Goal: Transaction & Acquisition: Purchase product/service

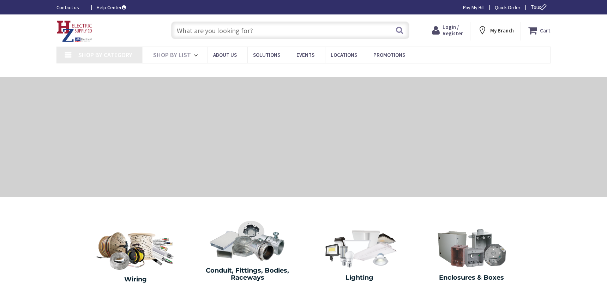
type input "[GEOGRAPHIC_DATA][STREET_ADDRESS][GEOGRAPHIC_DATA]"
drag, startPoint x: 0, startPoint y: 0, endPoint x: 286, endPoint y: 26, distance: 287.2
click at [286, 26] on input "text" at bounding box center [290, 31] width 238 height 18
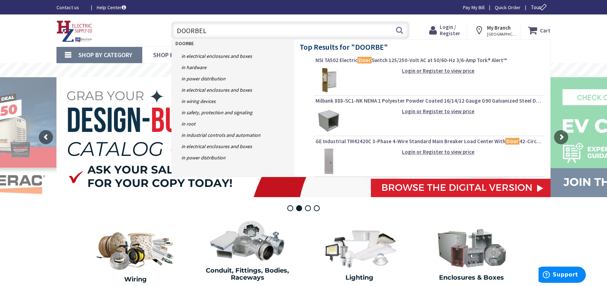
type input "DOORBELL"
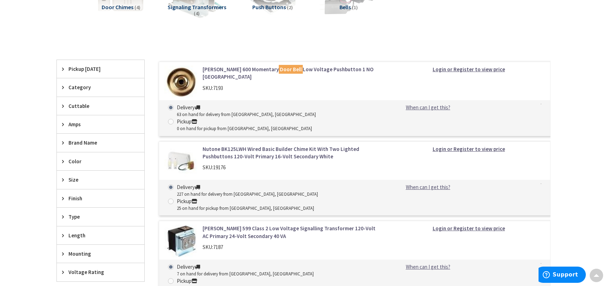
scroll to position [141, 0]
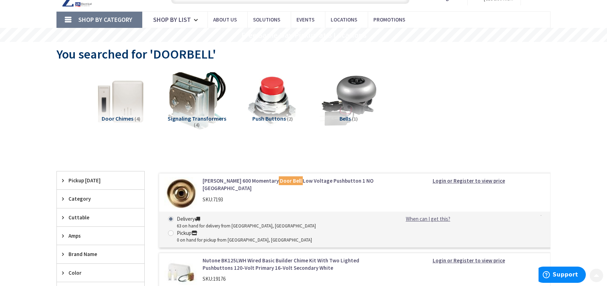
scroll to position [0, 0]
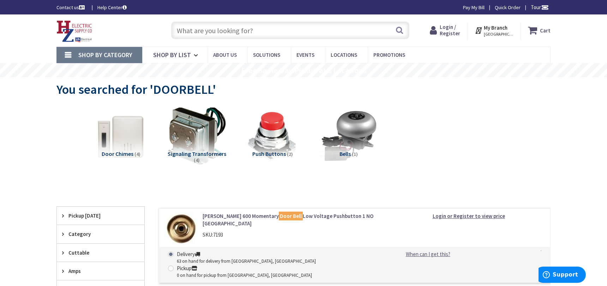
click at [271, 27] on input "text" at bounding box center [290, 31] width 238 height 18
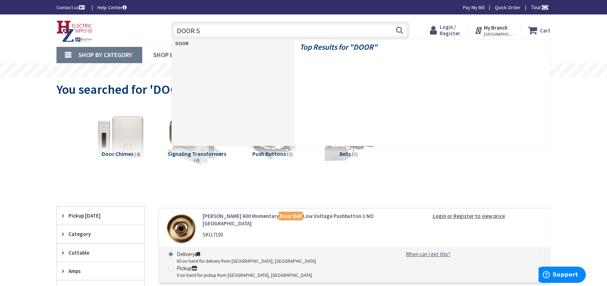
type input "DOOR SW"
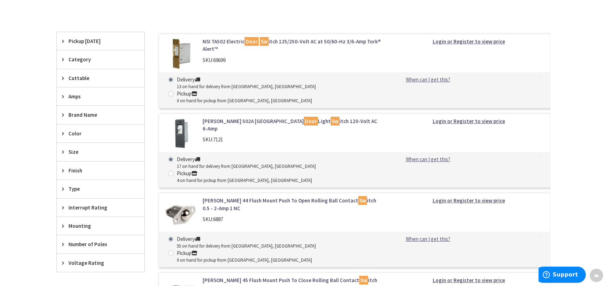
click at [184, 47] on img at bounding box center [181, 54] width 33 height 33
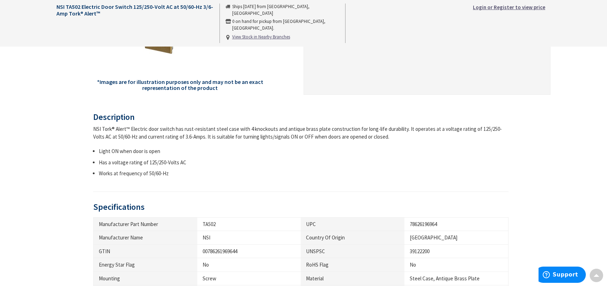
scroll to position [462, 0]
